Goal: Check status: Check status

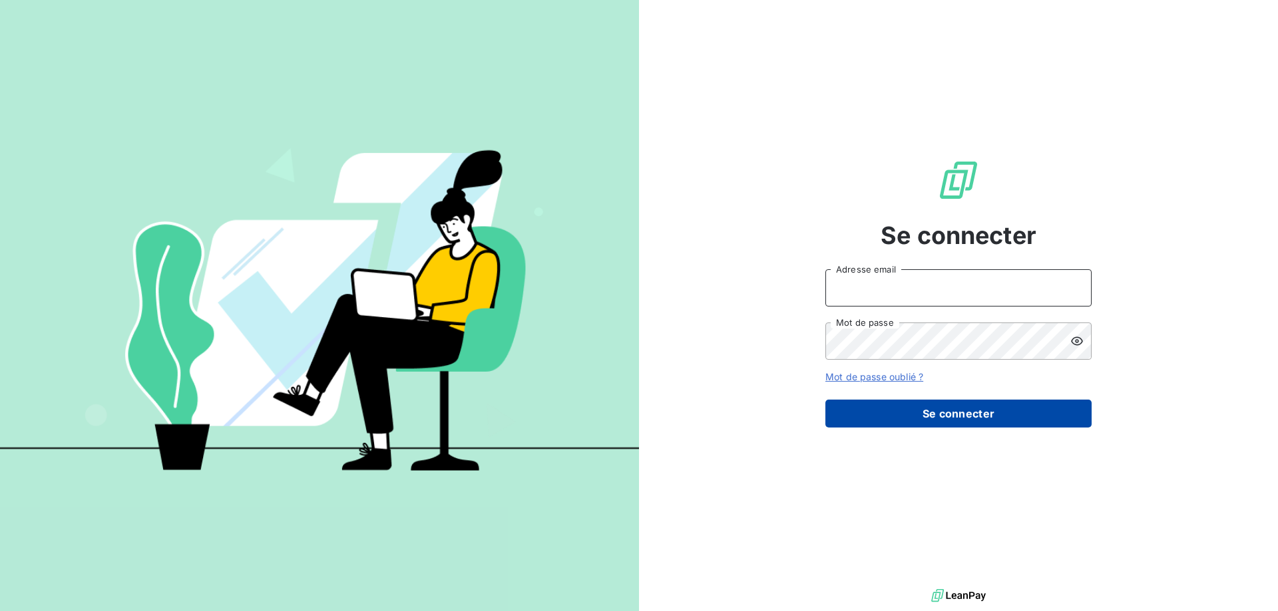
type input "[EMAIL_ADDRESS][DOMAIN_NAME]"
click at [927, 417] on button "Se connecter" at bounding box center [958, 414] width 266 height 28
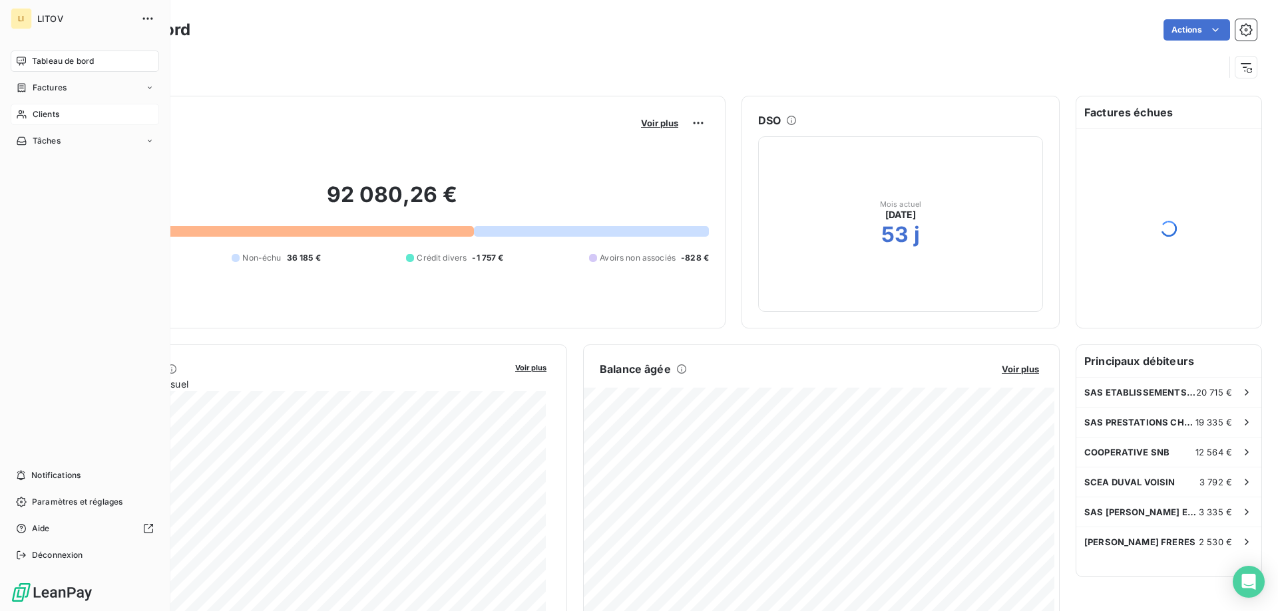
click at [31, 116] on div "Clients" at bounding box center [85, 114] width 148 height 21
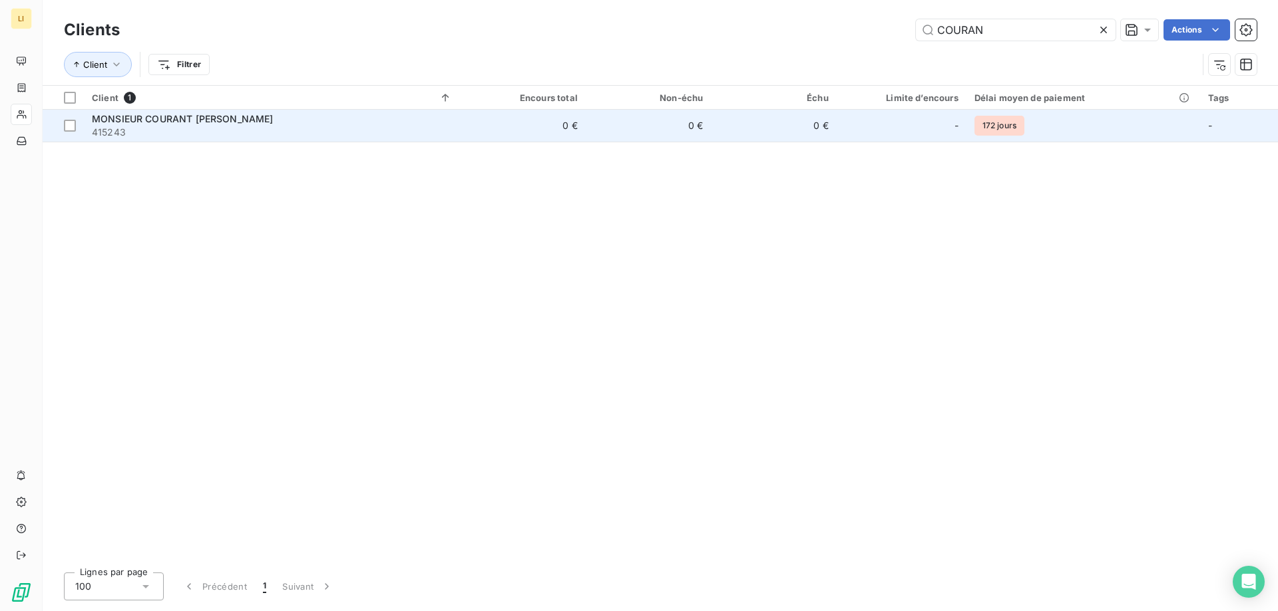
type input "COURAN"
click at [546, 118] on td "0 €" at bounding box center [522, 126] width 125 height 32
